Goal: Information Seeking & Learning: Check status

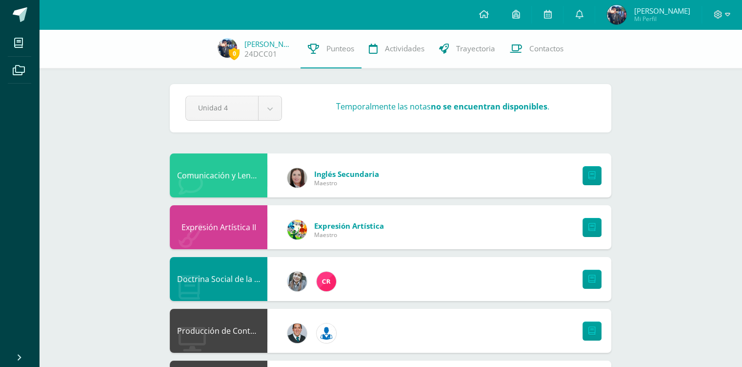
click at [638, 11] on span "[PERSON_NAME] Mi Perfil" at bounding box center [648, 15] width 87 height 20
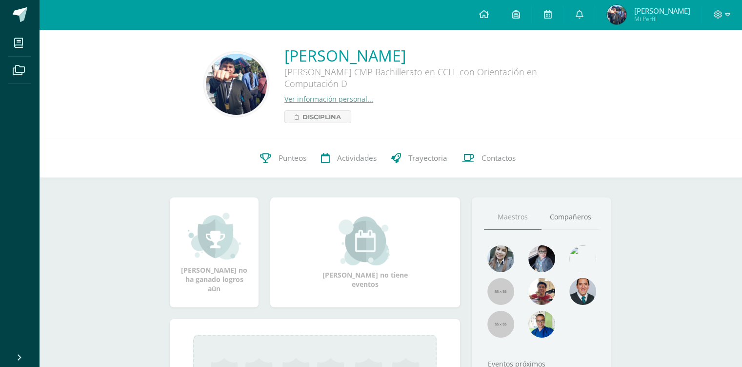
click at [293, 156] on span "Punteos" at bounding box center [293, 158] width 28 height 10
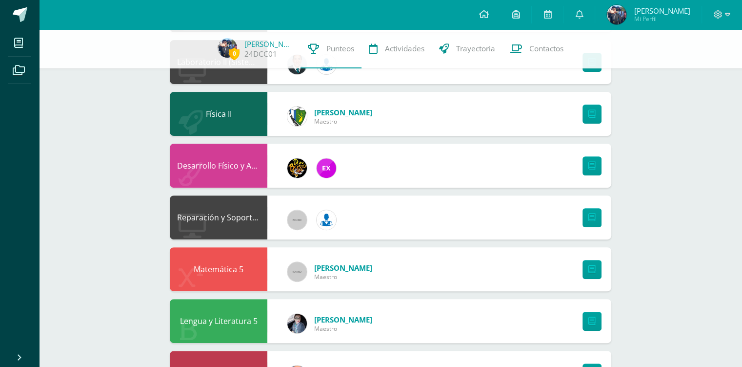
scroll to position [390, 0]
